Goal: Check status: Check status

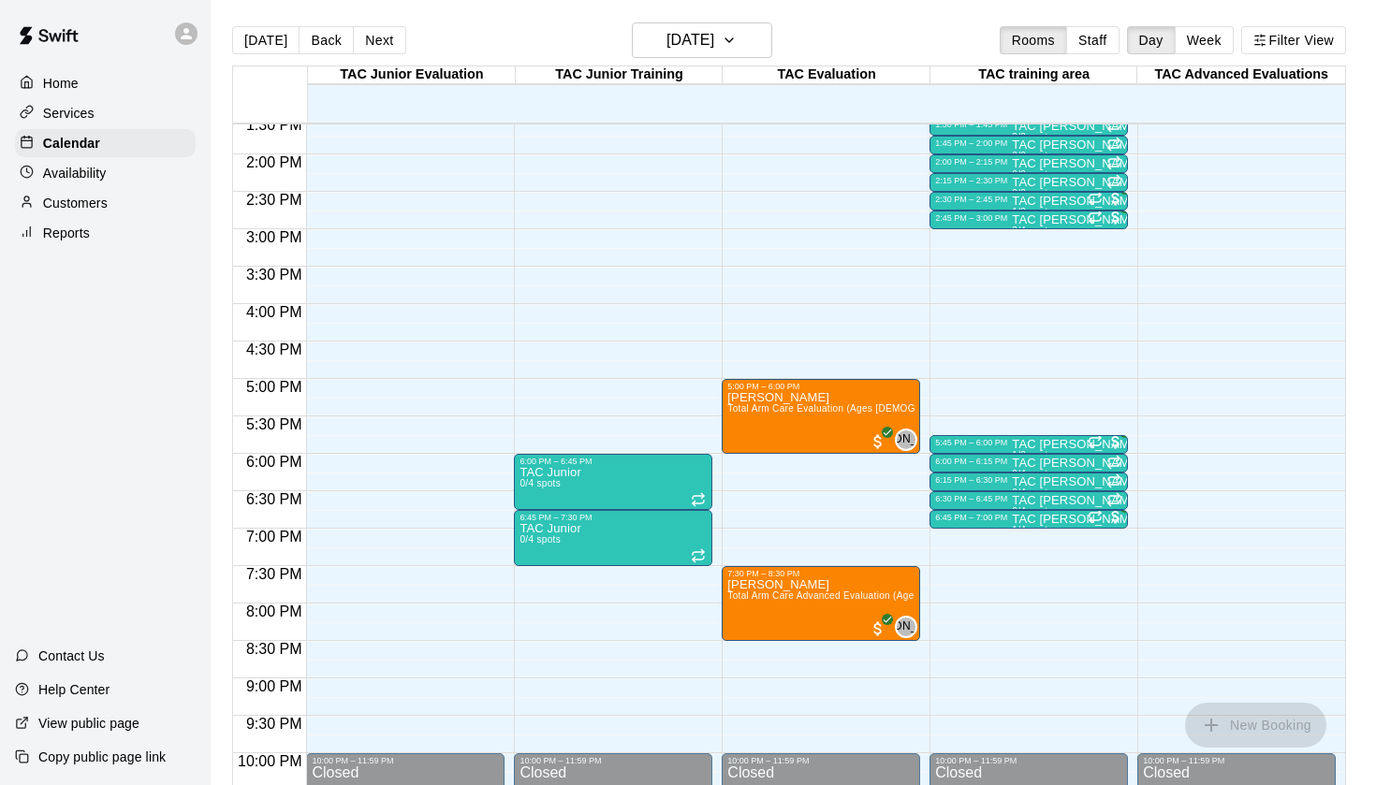
scroll to position [1024, 0]
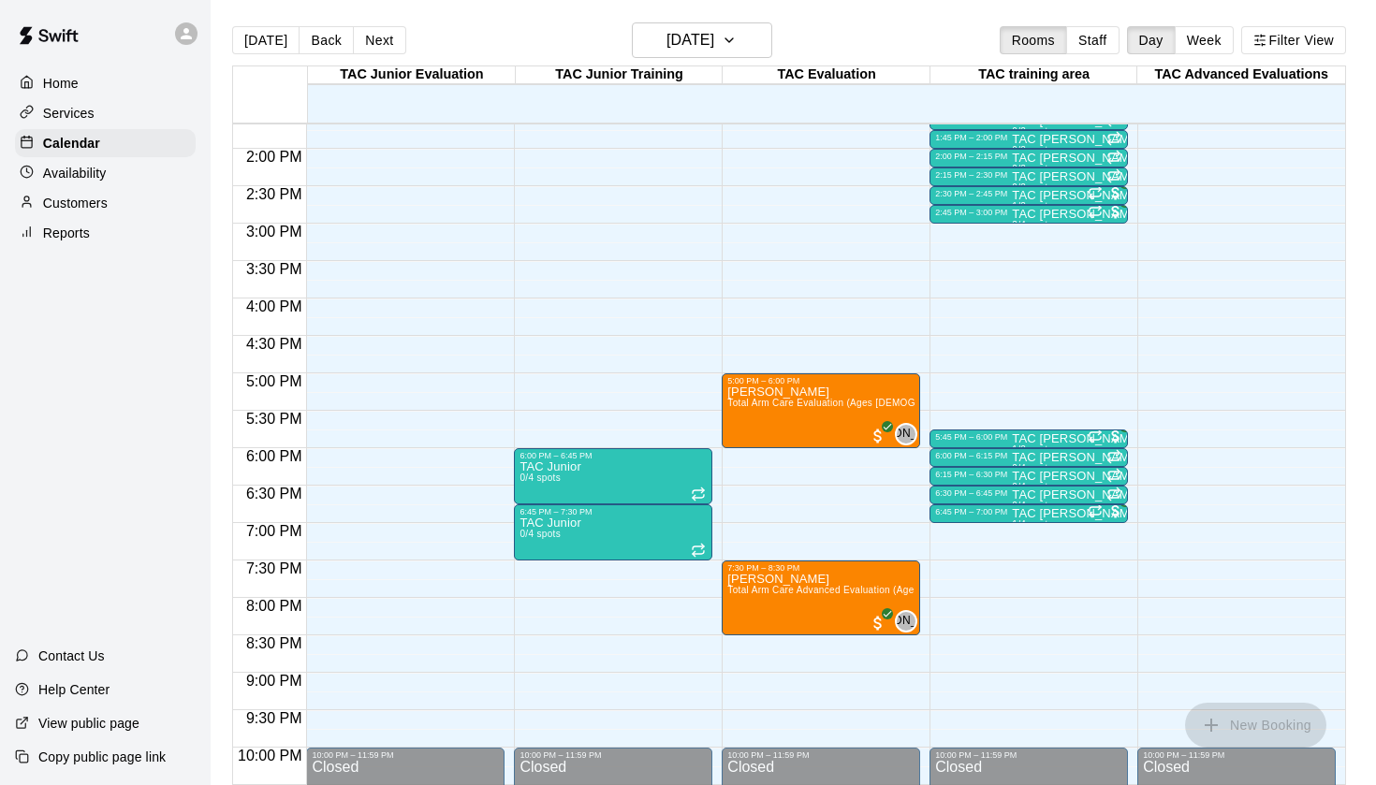
click at [40, 232] on div at bounding box center [31, 234] width 23 height 18
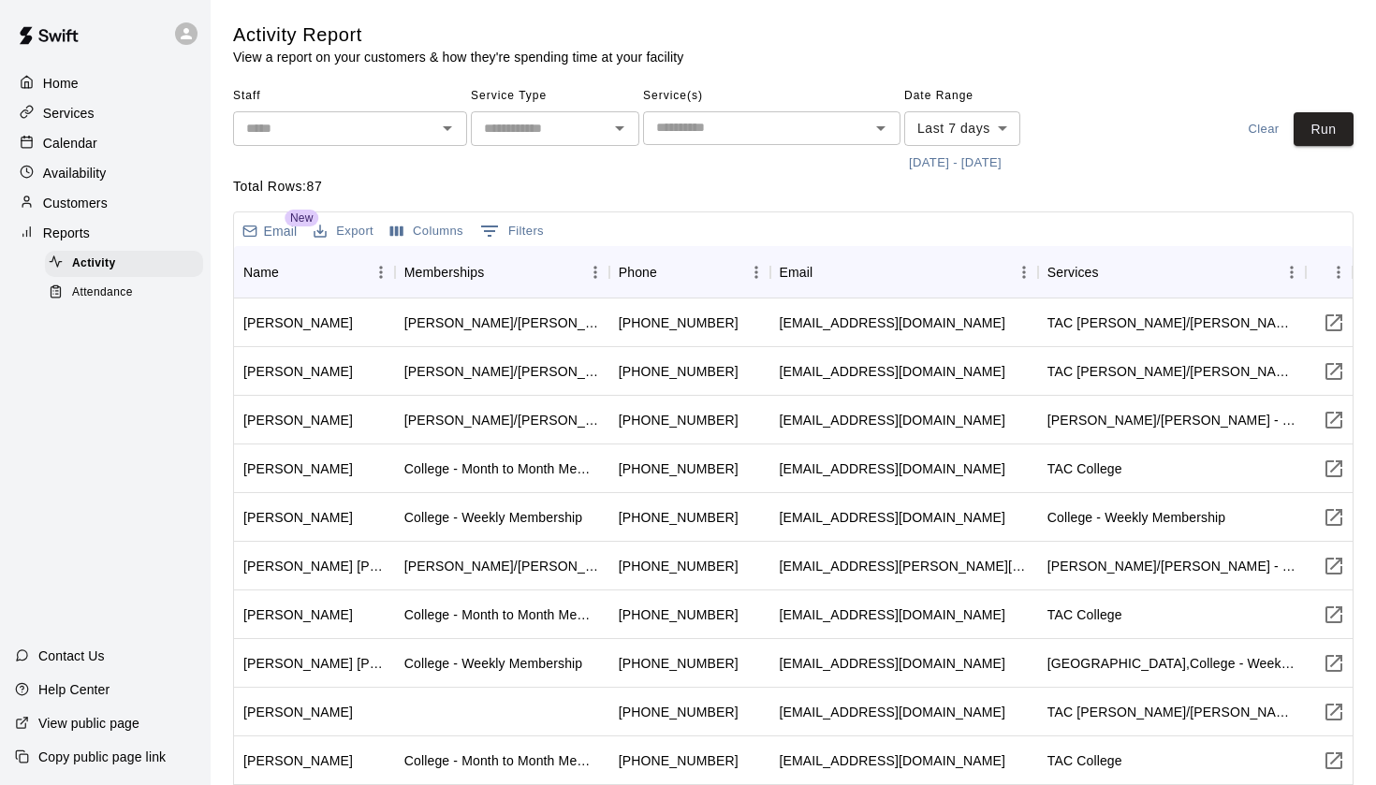
click at [122, 301] on div "Attendance" at bounding box center [124, 293] width 158 height 26
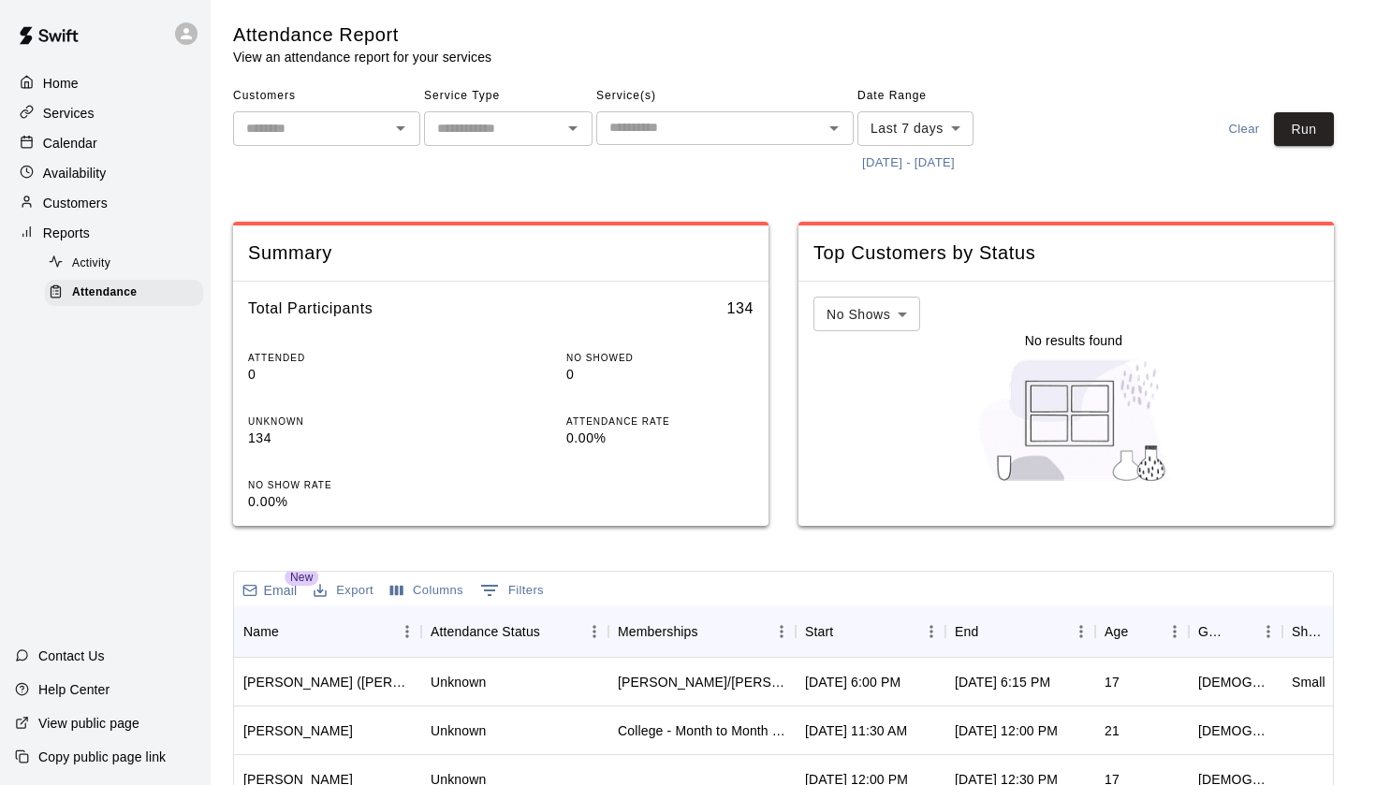
click at [886, 163] on button "[DATE] - [DATE]" at bounding box center [908, 163] width 102 height 29
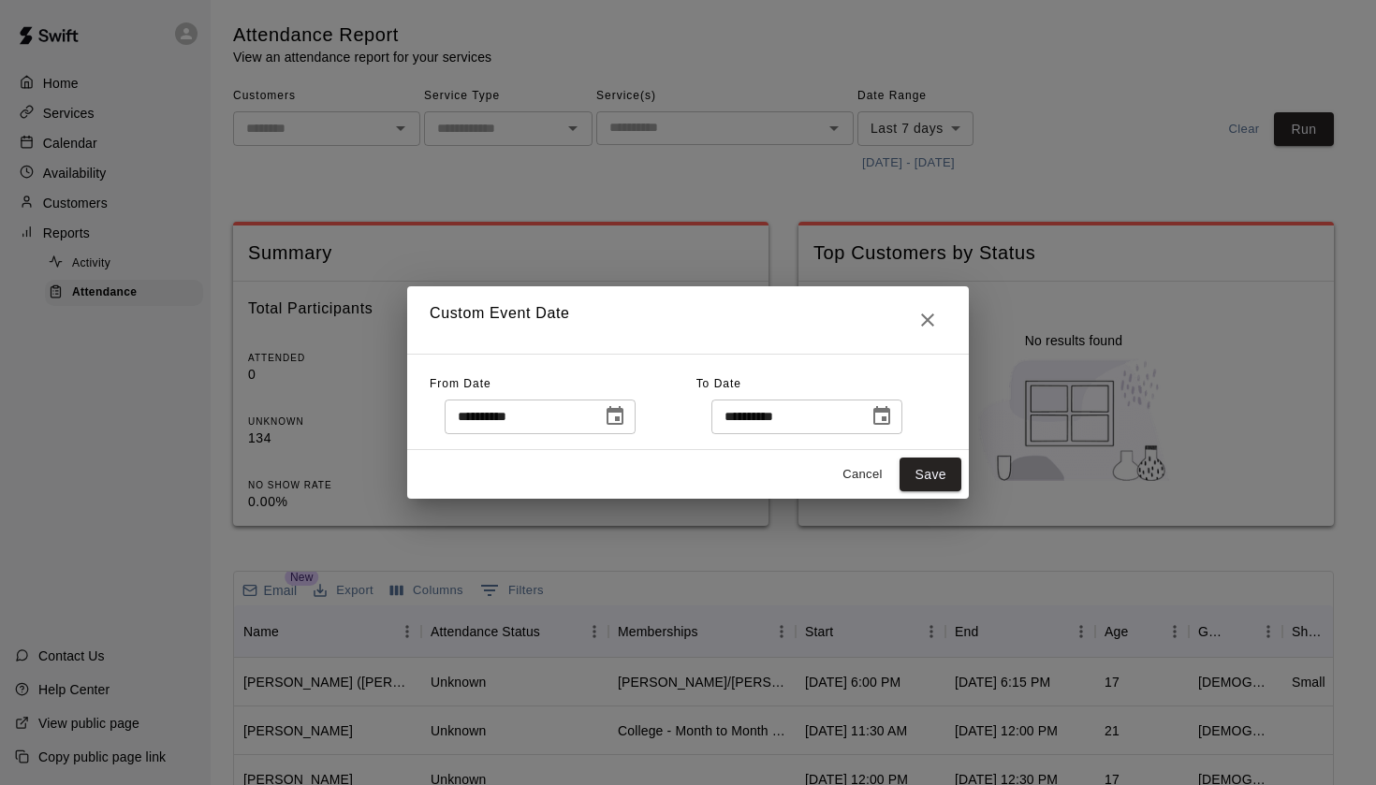
click at [623, 421] on icon "Choose date, selected date is Aug 13, 2025" at bounding box center [614, 415] width 17 height 19
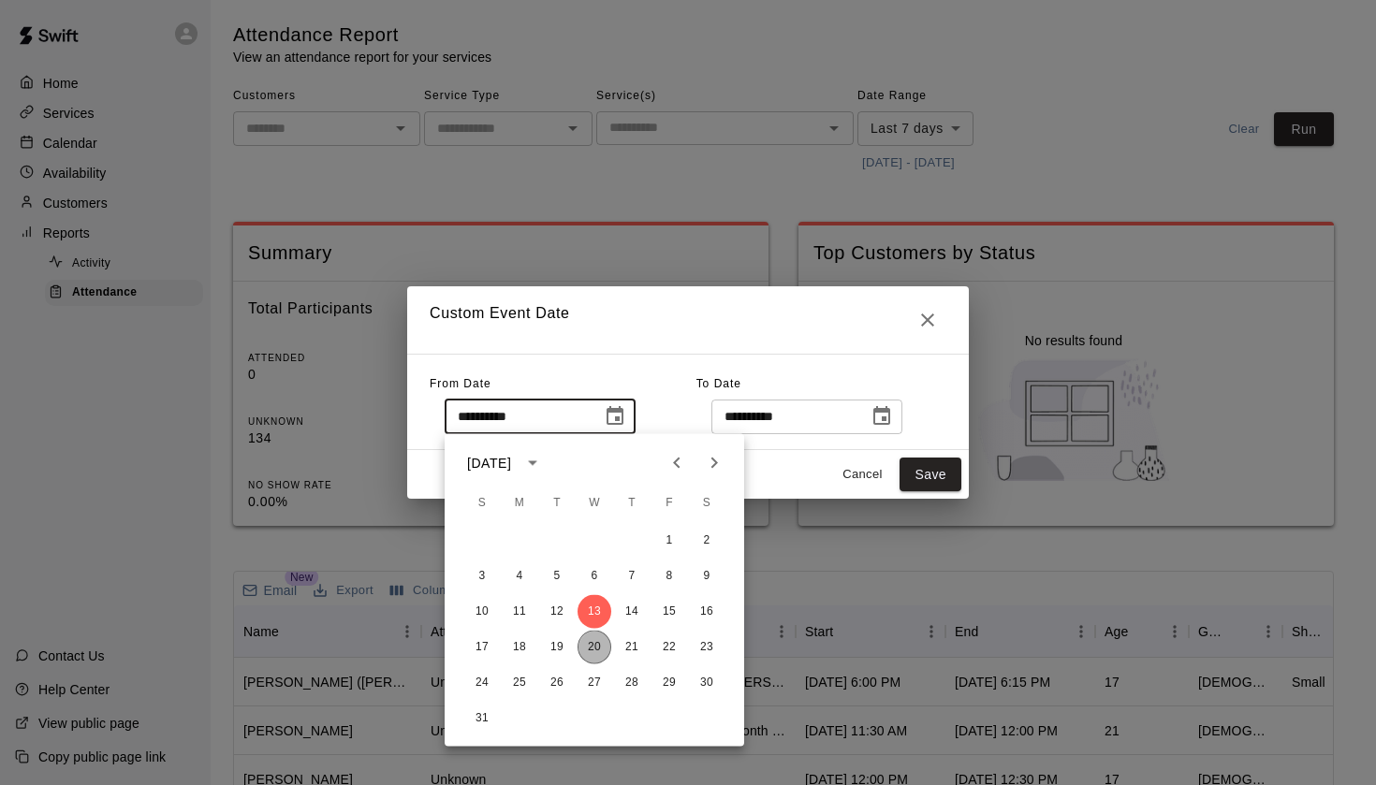
click at [594, 650] on button "20" at bounding box center [594, 648] width 34 height 34
type input "**********"
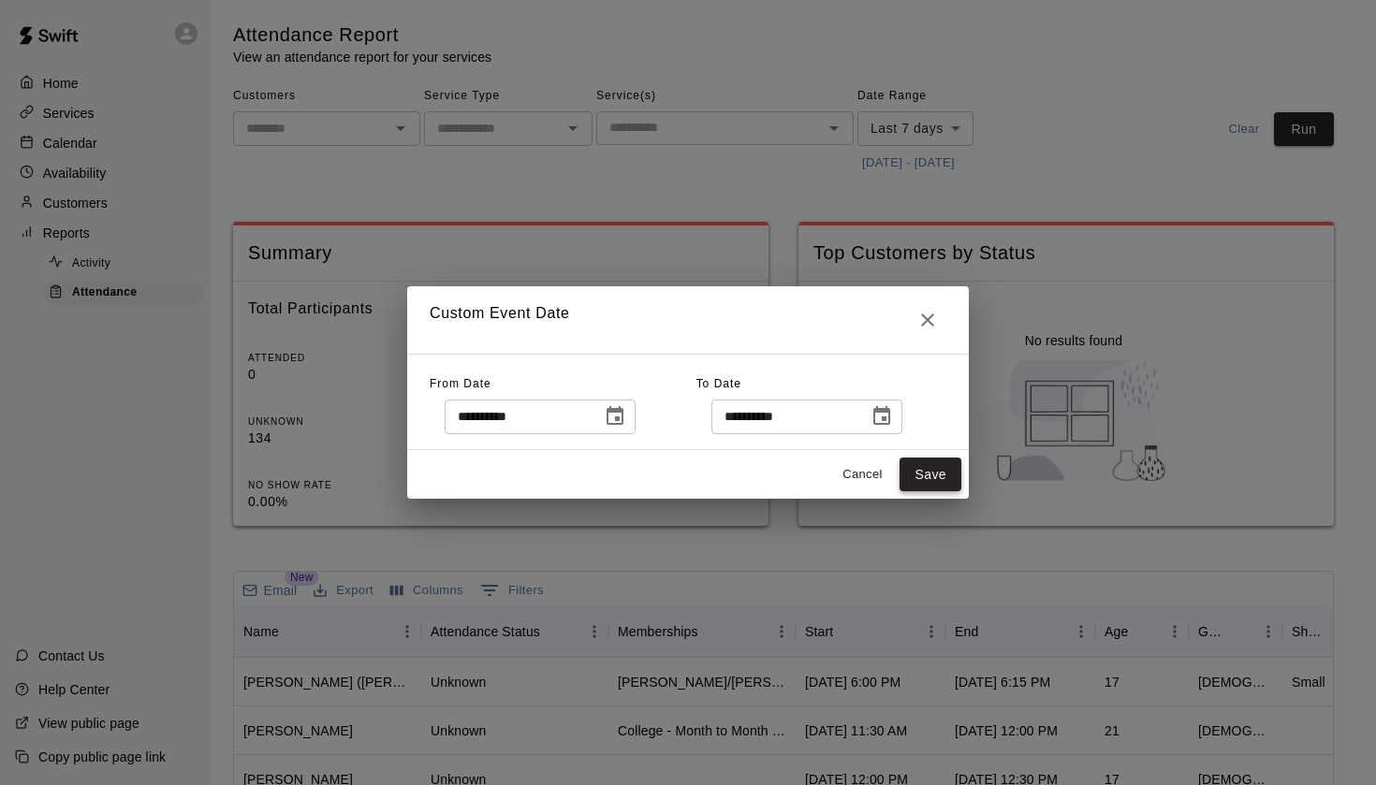
click at [929, 467] on button "Save" at bounding box center [930, 475] width 62 height 35
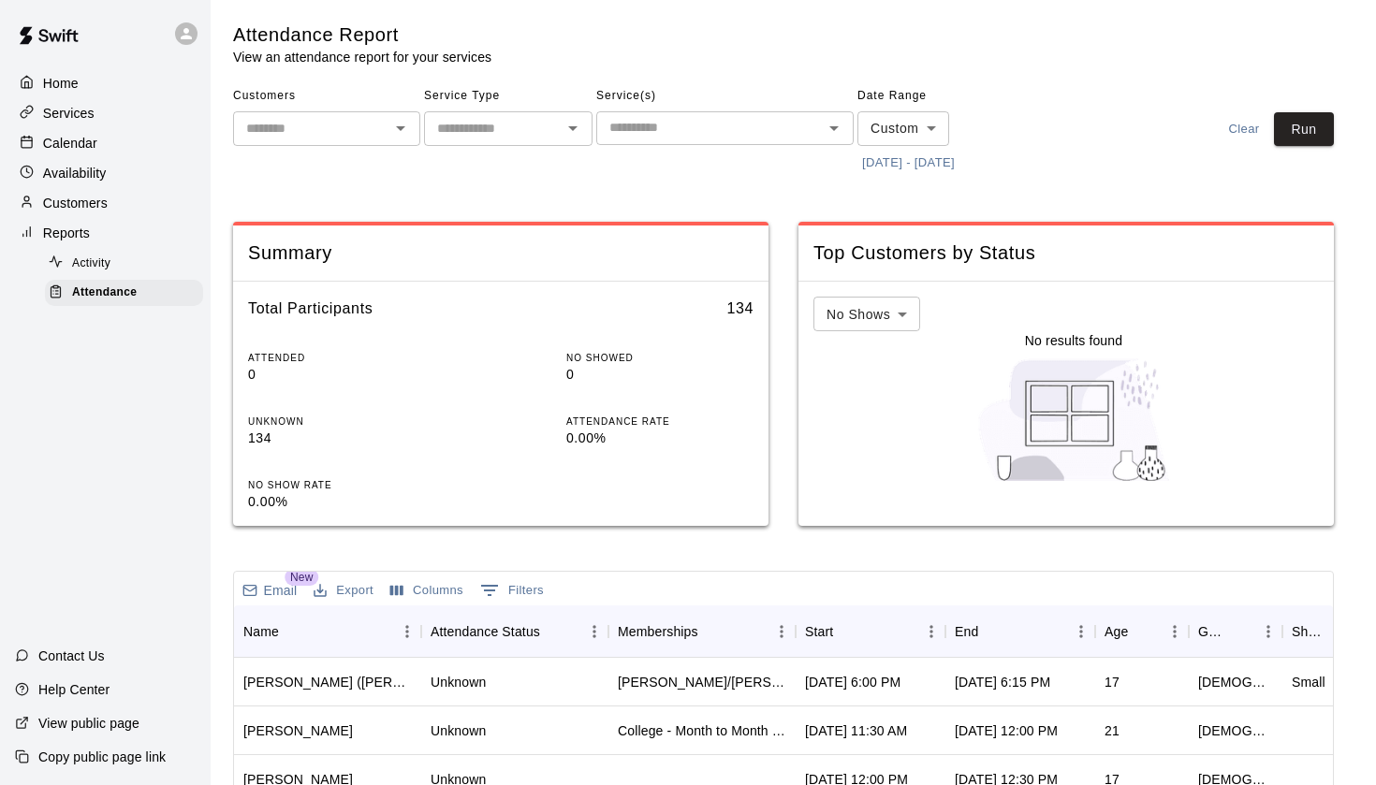
type input "******"
click at [1303, 128] on button "Run" at bounding box center [1304, 129] width 60 height 35
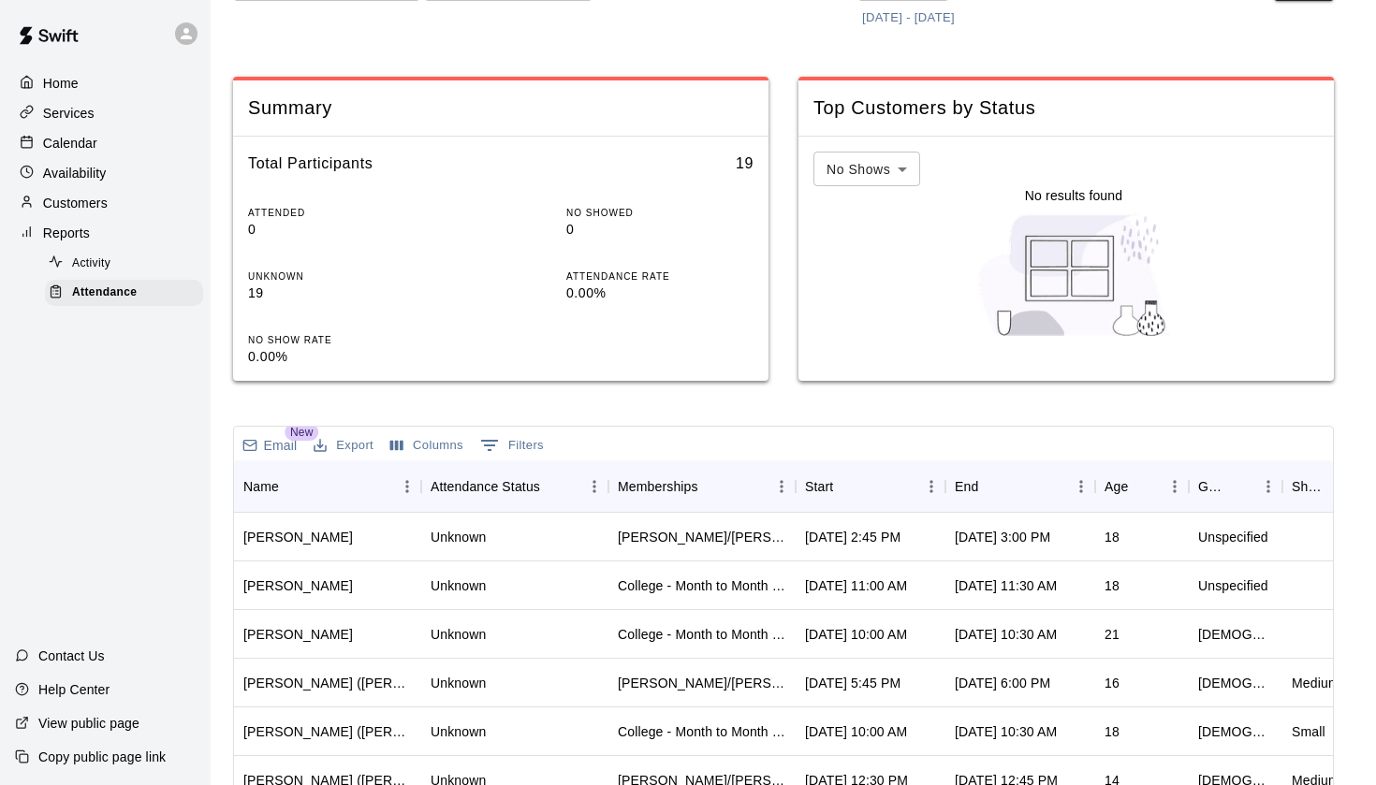
scroll to position [446, 0]
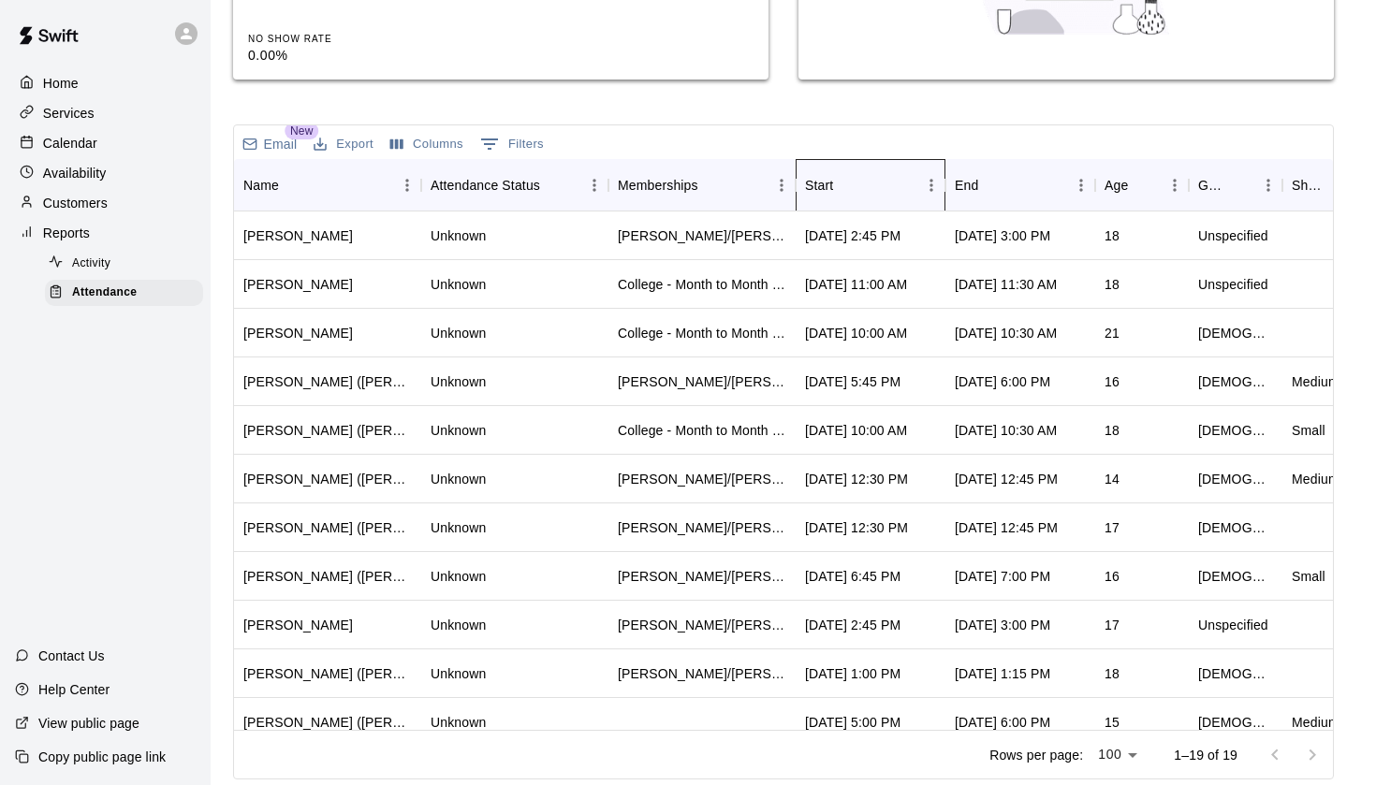
click at [830, 182] on div "Start" at bounding box center [819, 185] width 28 height 52
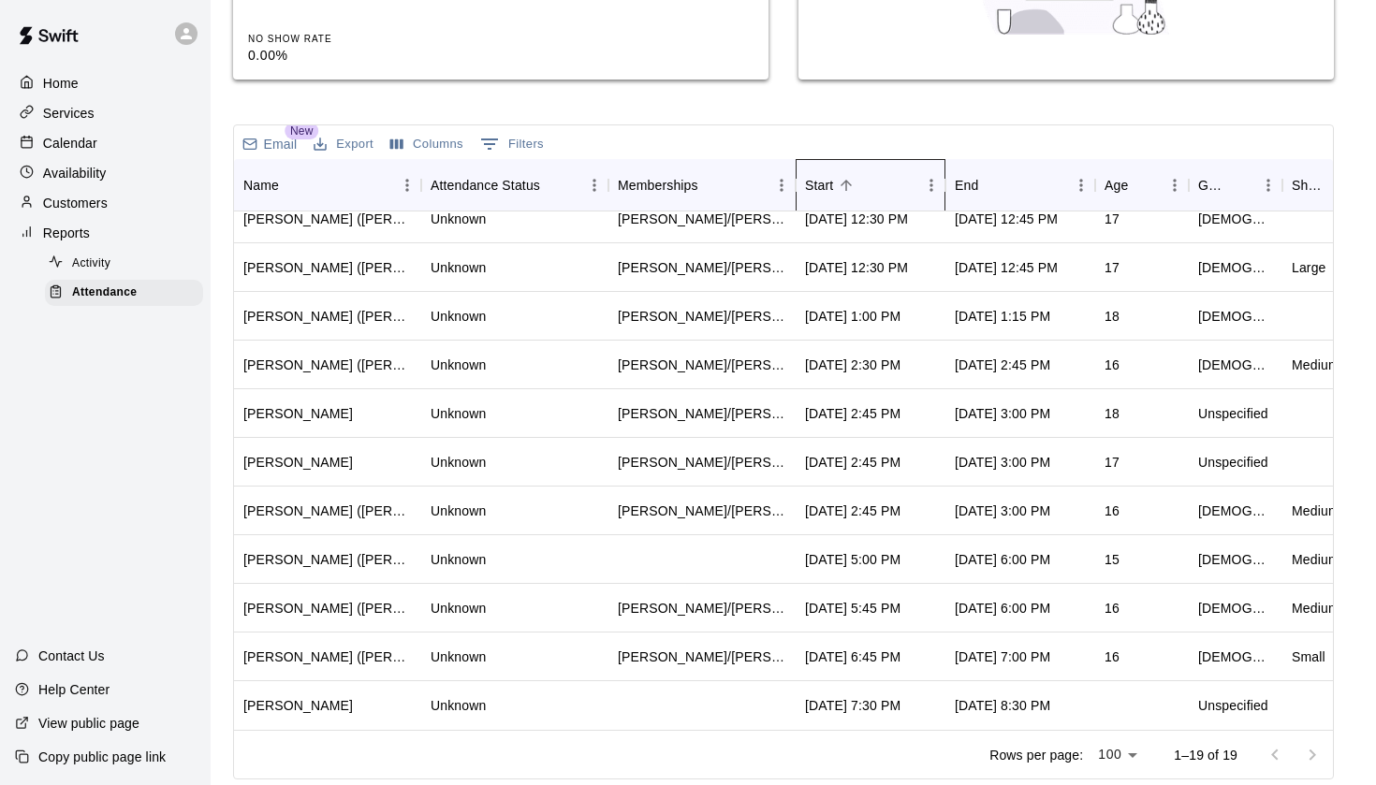
scroll to position [406, 0]
